Goal: Transaction & Acquisition: Purchase product/service

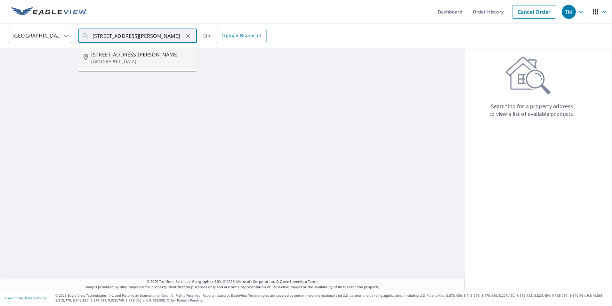
click at [112, 59] on p "[GEOGRAPHIC_DATA]" at bounding box center [141, 61] width 101 height 6
type input "[STREET_ADDRESS][PERSON_NAME]"
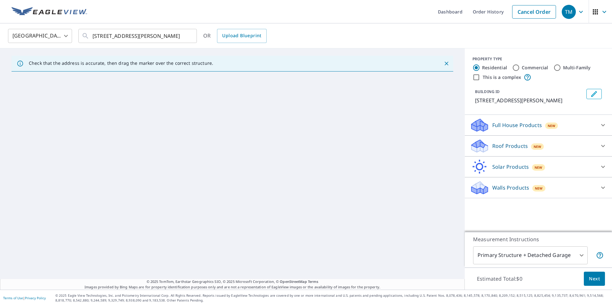
click at [493, 146] on p "Roof Products" at bounding box center [511, 146] width 36 height 8
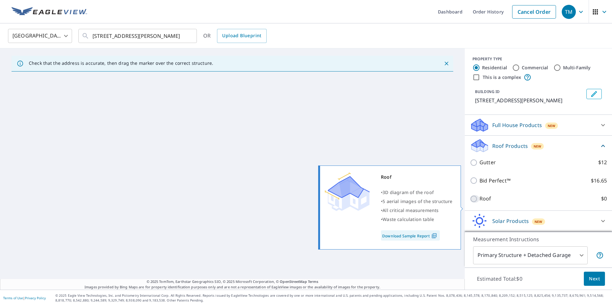
click at [470, 202] on input "Roof $0" at bounding box center [475, 199] width 10 height 8
checkbox input "true"
type input "3"
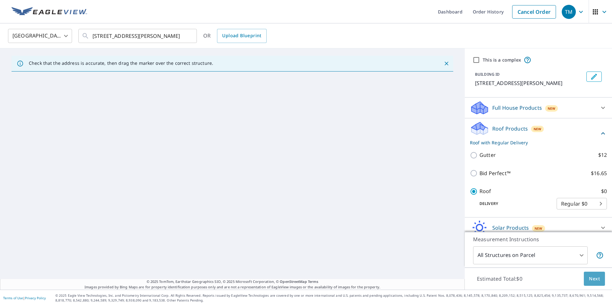
click at [590, 278] on span "Next" at bounding box center [594, 279] width 11 height 8
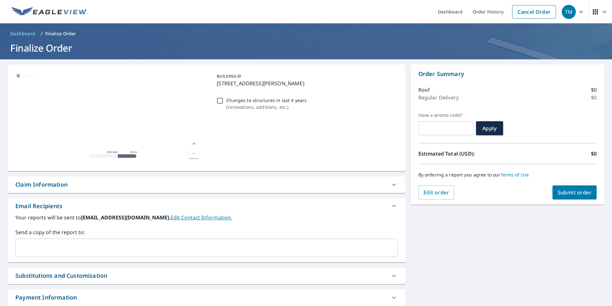
click at [220, 102] on input "Changes to structures in last 4 years ( renovations, additions, etc. )" at bounding box center [220, 101] width 8 height 8
checkbox input "true"
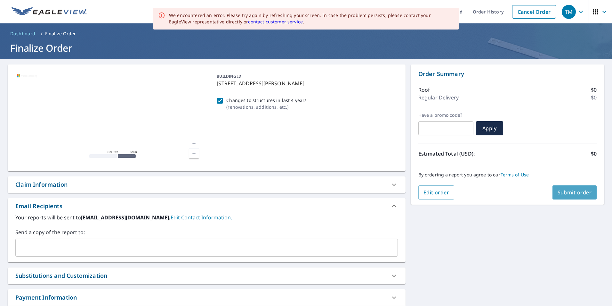
click at [570, 193] on span "Submit order" at bounding box center [575, 192] width 34 height 7
